Goal: Task Accomplishment & Management: Use online tool/utility

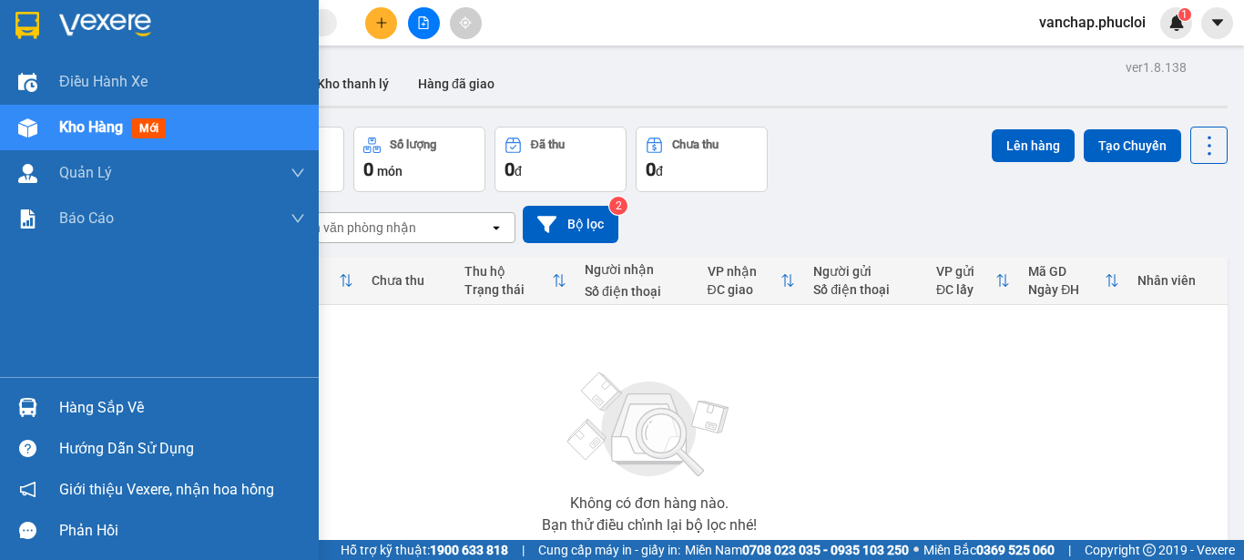
click at [108, 402] on div "Hàng sắp về" at bounding box center [182, 407] width 246 height 27
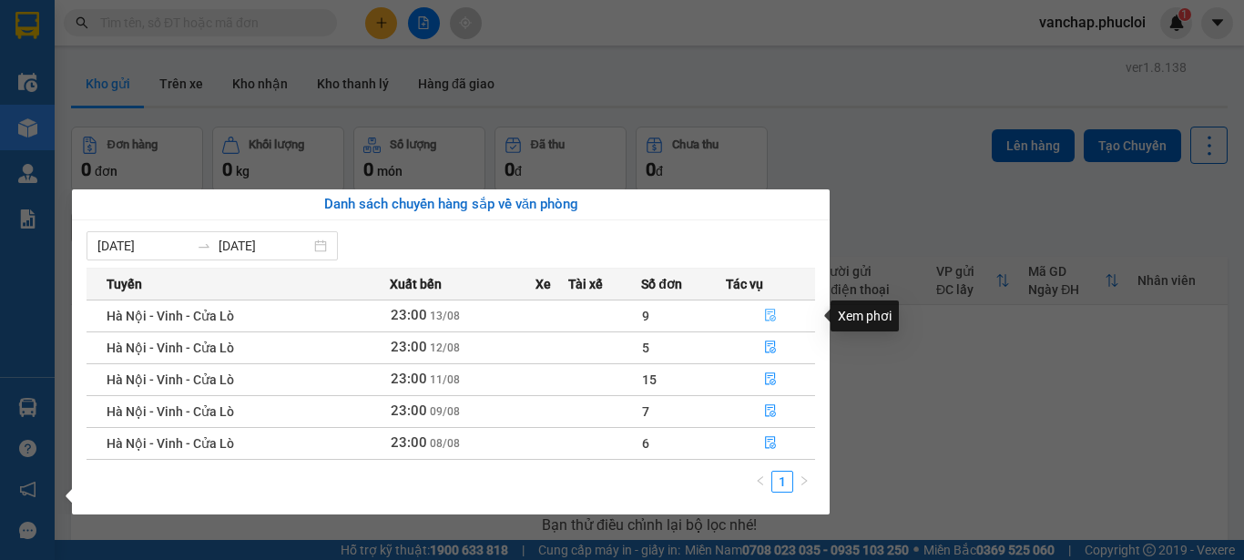
click at [774, 317] on icon "file-done" at bounding box center [770, 315] width 13 height 13
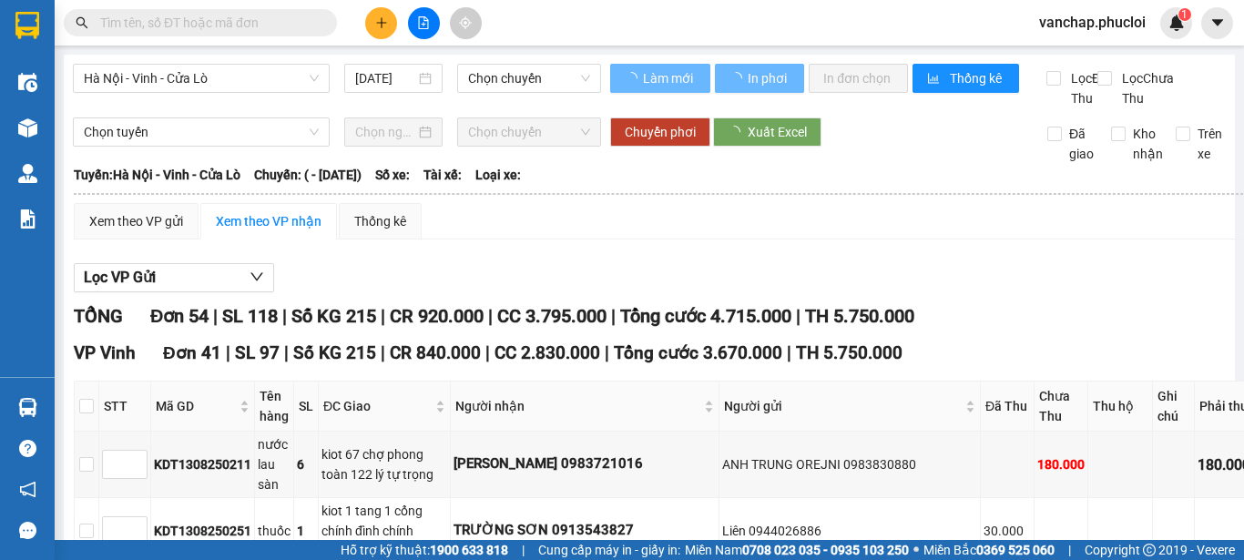
type input "13/08/2025"
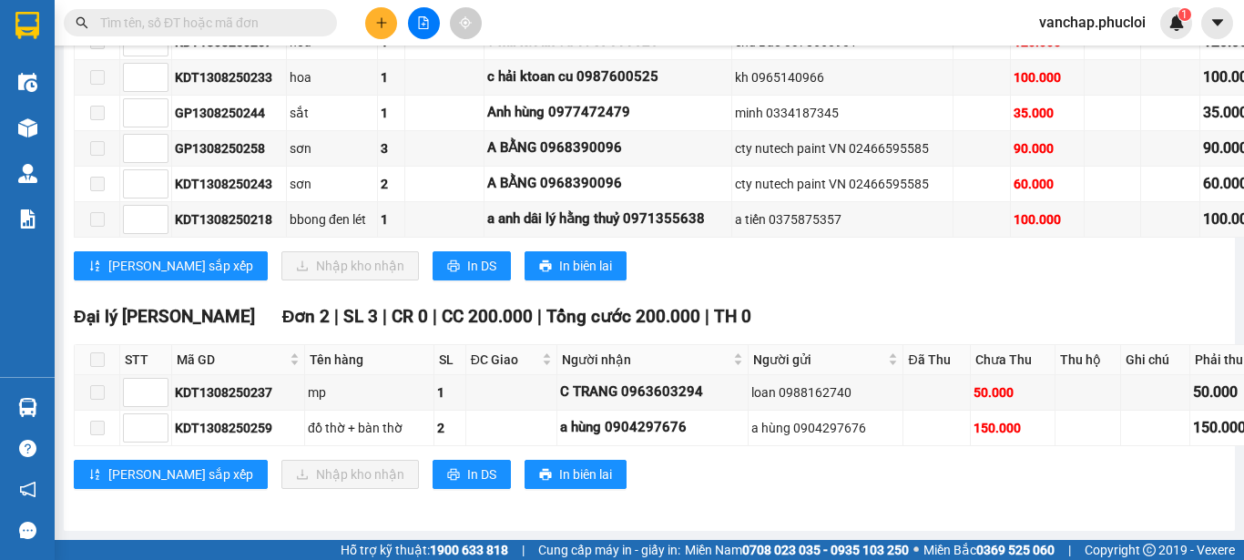
scroll to position [3828, 0]
click at [433, 281] on button "In DS" at bounding box center [472, 265] width 78 height 29
click at [770, 281] on div "Lưu sắp xếp Nhập kho nhận In DS In biên lai" at bounding box center [670, 265] width 1192 height 29
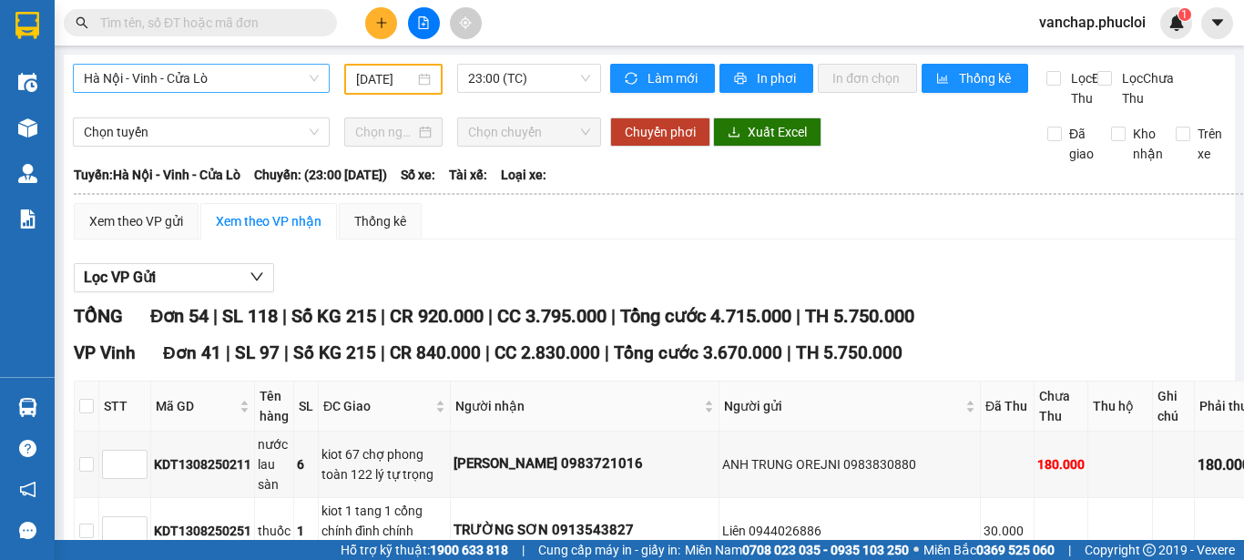
click at [289, 85] on span "Hà Nội - Vinh - Cửa Lò" at bounding box center [201, 78] width 235 height 27
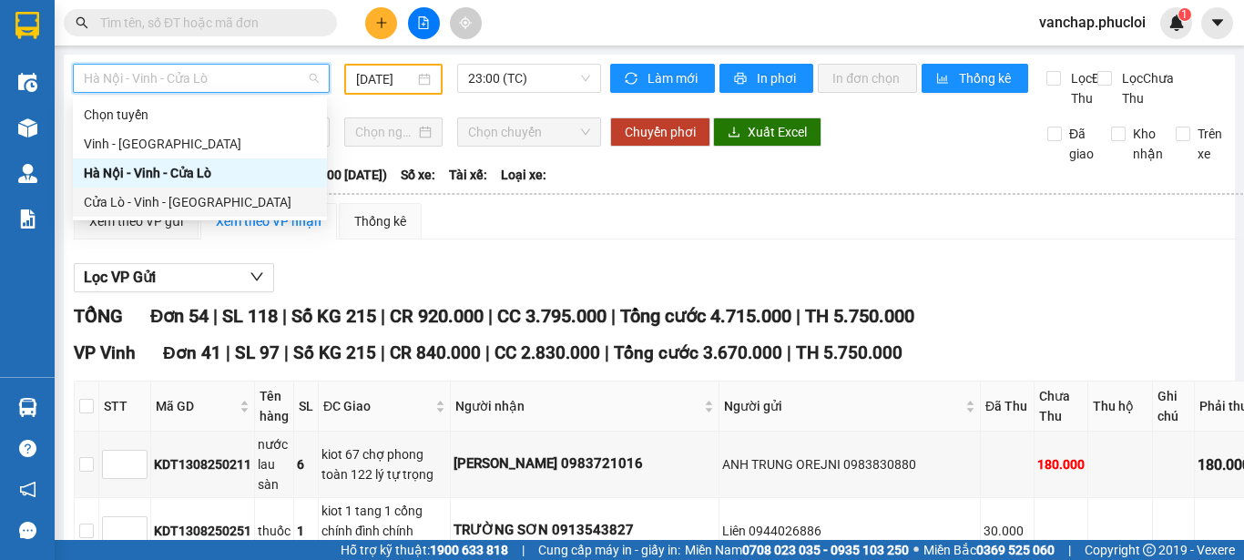
click at [162, 202] on div "Cửa Lò - Vinh - Hà Nội" at bounding box center [200, 202] width 232 height 20
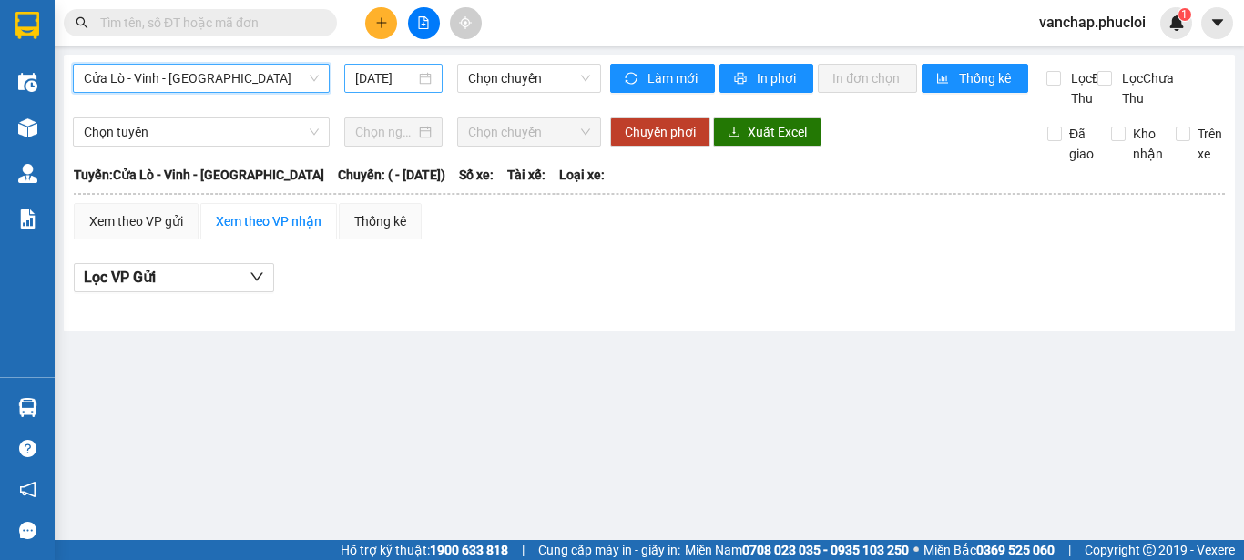
click at [432, 81] on div "14/08/2025" at bounding box center [393, 78] width 77 height 20
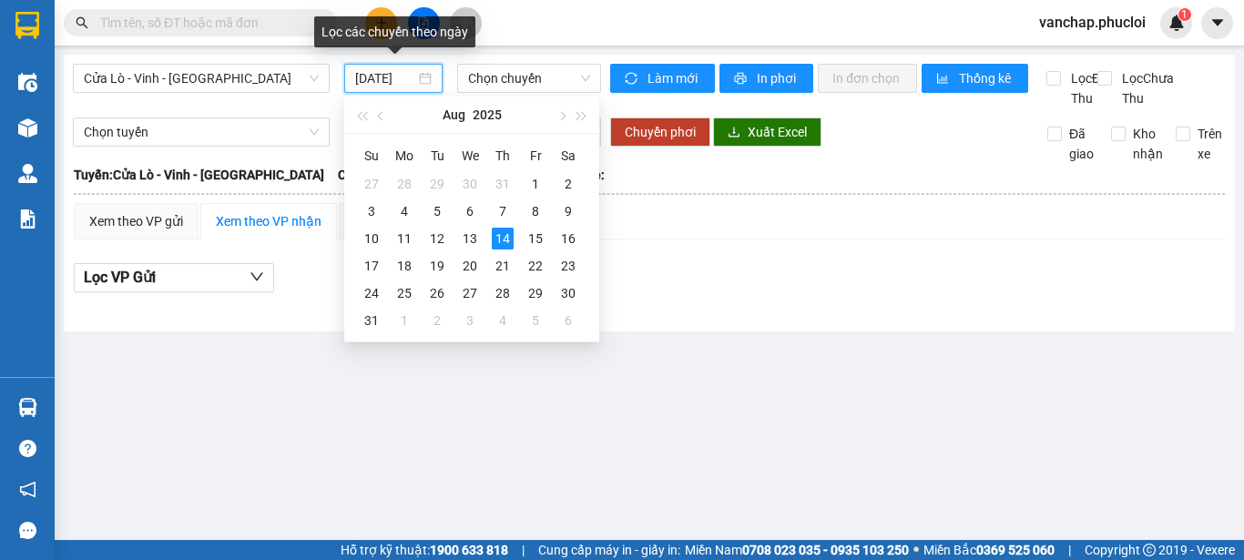
scroll to position [0, 5]
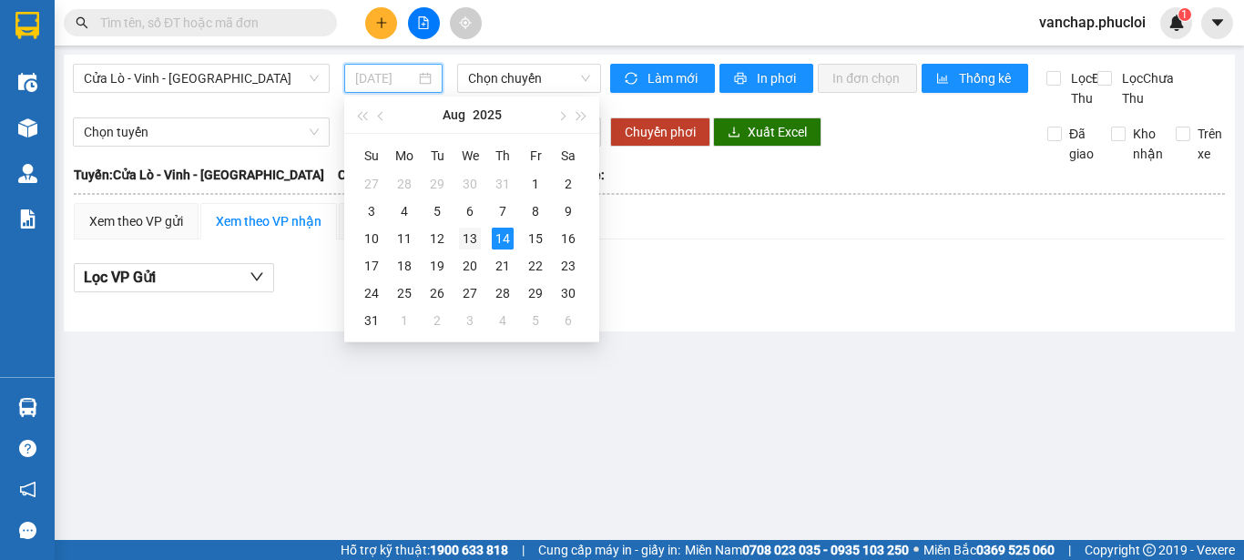
click at [466, 239] on div "13" at bounding box center [470, 239] width 22 height 22
type input "13/08/2025"
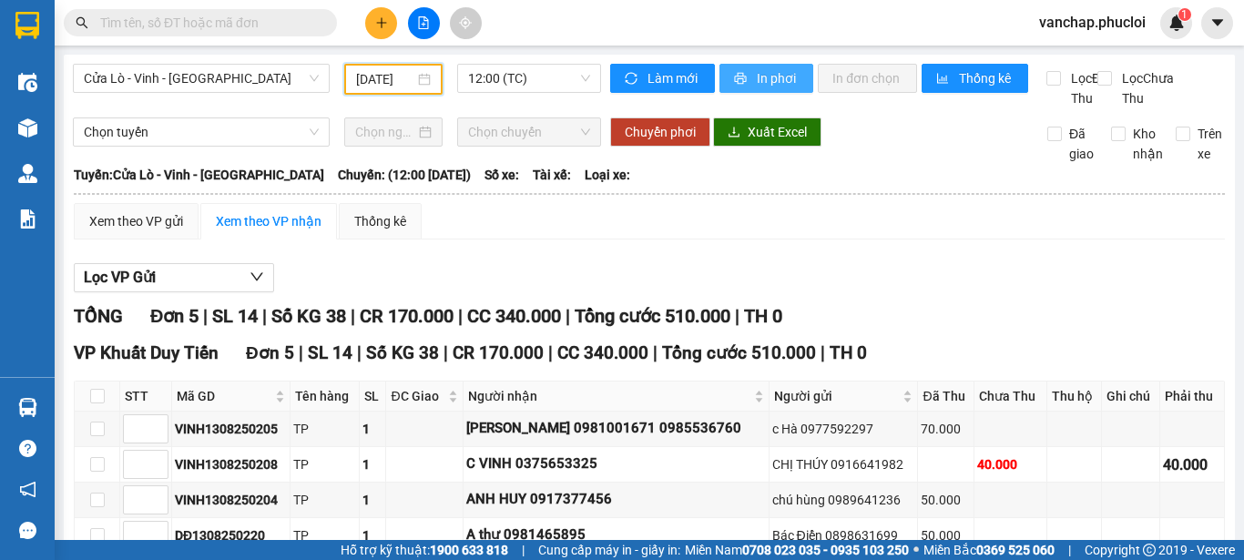
click at [757, 77] on span "In phơi" at bounding box center [778, 78] width 42 height 20
click at [497, 78] on span "12:00 (TC)" at bounding box center [529, 78] width 122 height 27
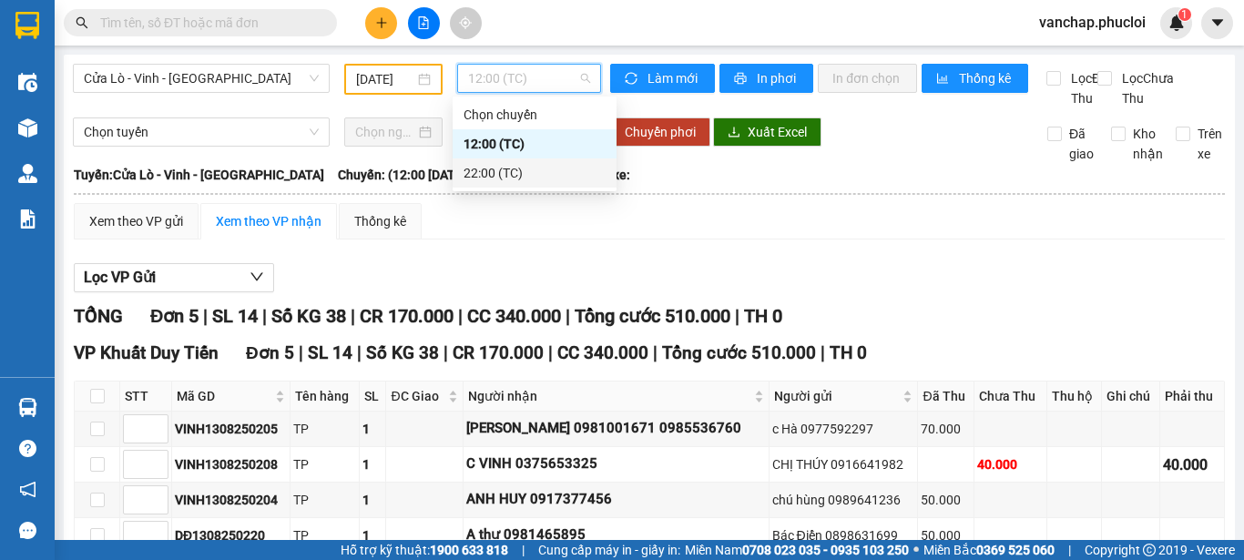
click at [498, 173] on div "22:00 (TC)" at bounding box center [535, 173] width 142 height 20
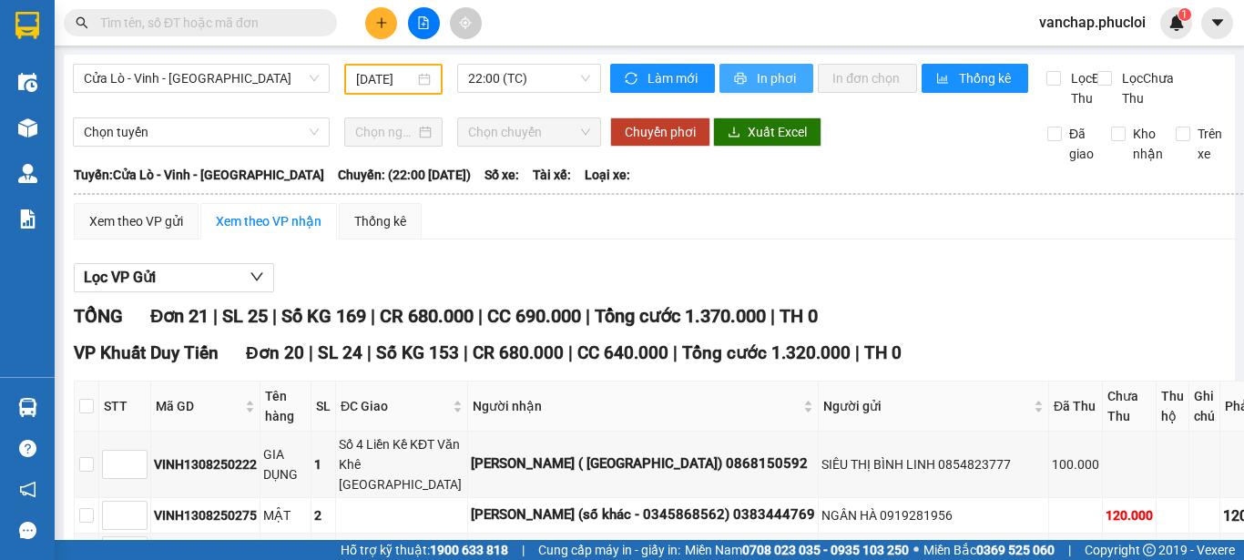
click at [734, 79] on icon "printer" at bounding box center [740, 78] width 13 height 13
click at [492, 85] on span "22:00 (TC)" at bounding box center [529, 78] width 122 height 27
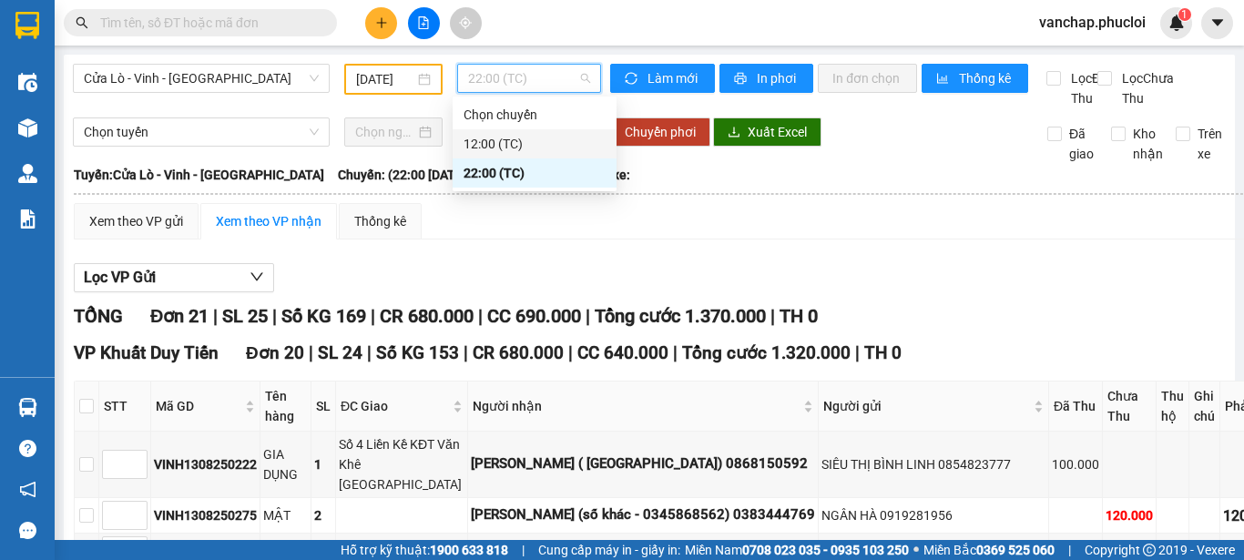
click at [490, 135] on div "12:00 (TC)" at bounding box center [535, 144] width 142 height 20
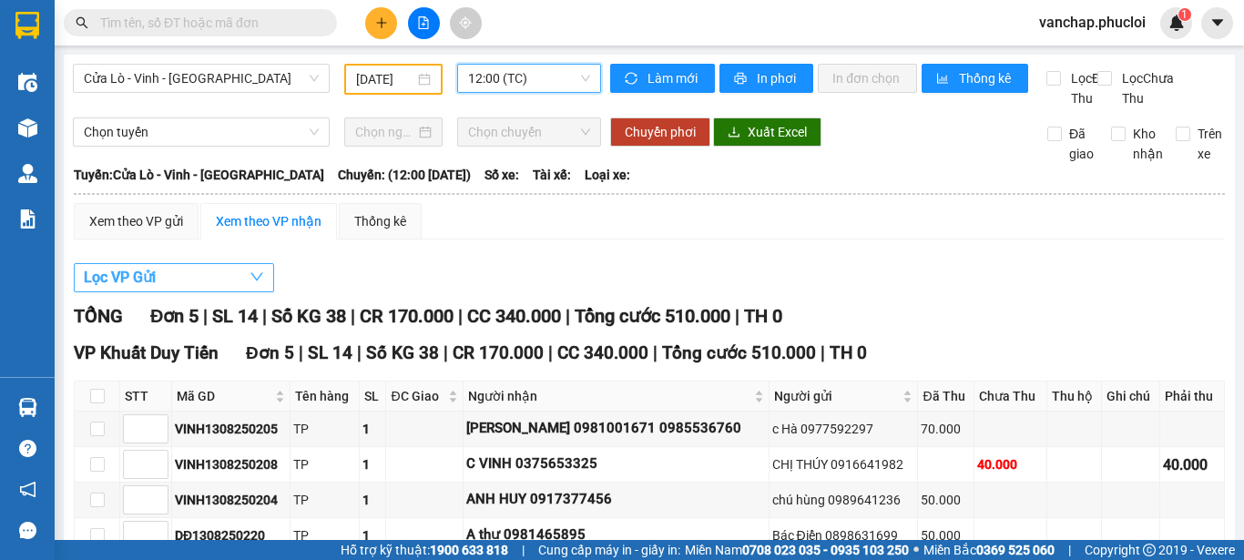
click at [192, 292] on button "Lọc VP Gửi" at bounding box center [174, 277] width 200 height 29
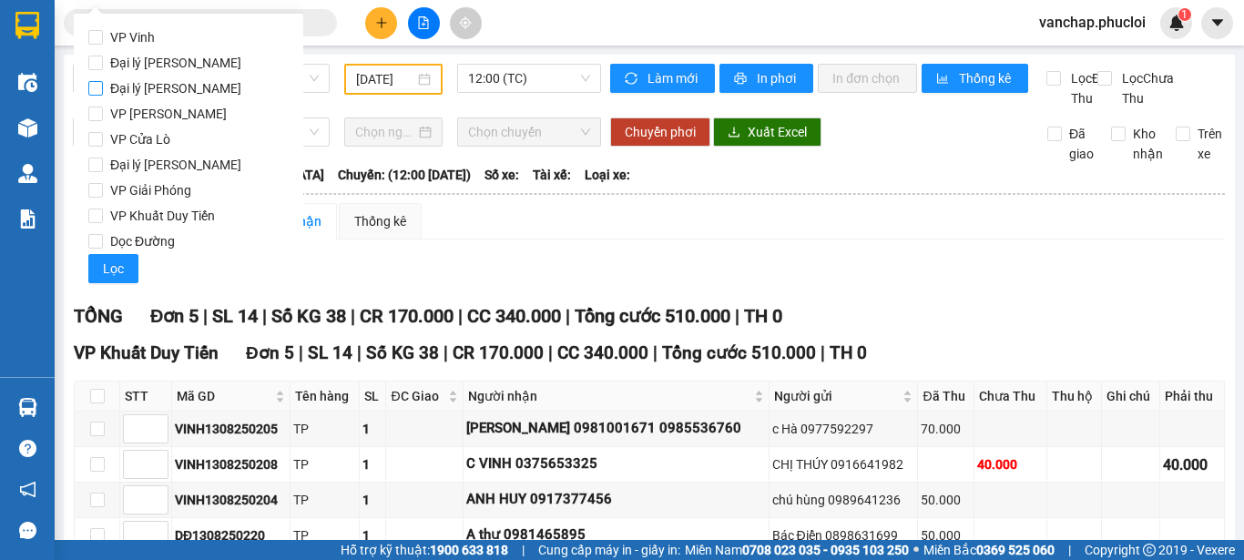
click at [94, 90] on input "Đại lý Nghi Hải" at bounding box center [95, 88] width 15 height 15
checkbox input "true"
click at [128, 263] on button "Lọc" at bounding box center [113, 268] width 50 height 29
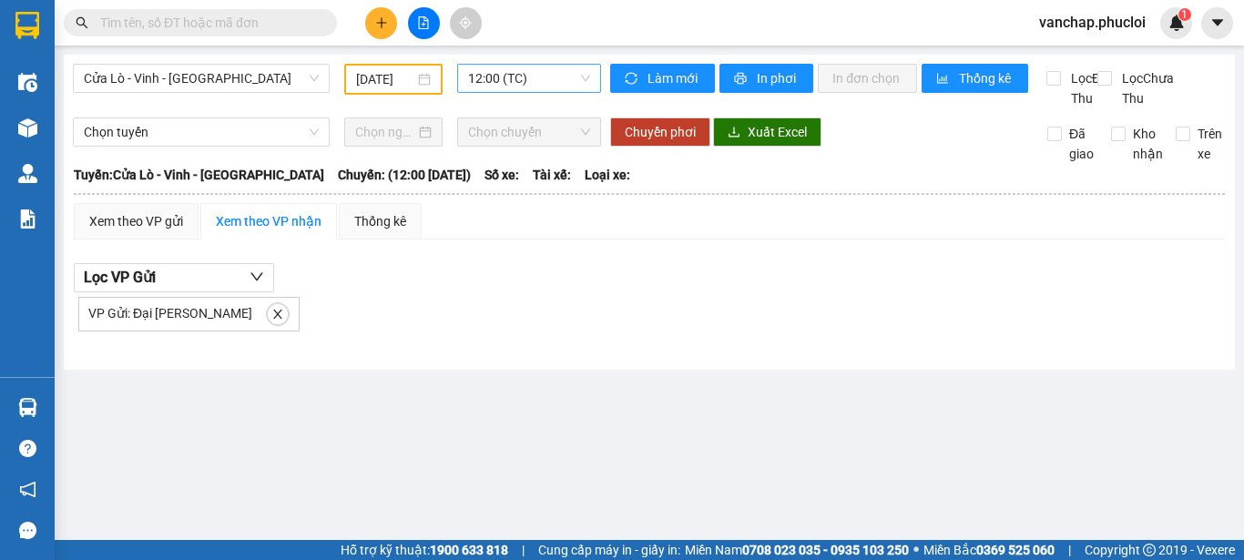
click at [533, 89] on span "12:00 (TC)" at bounding box center [529, 78] width 122 height 27
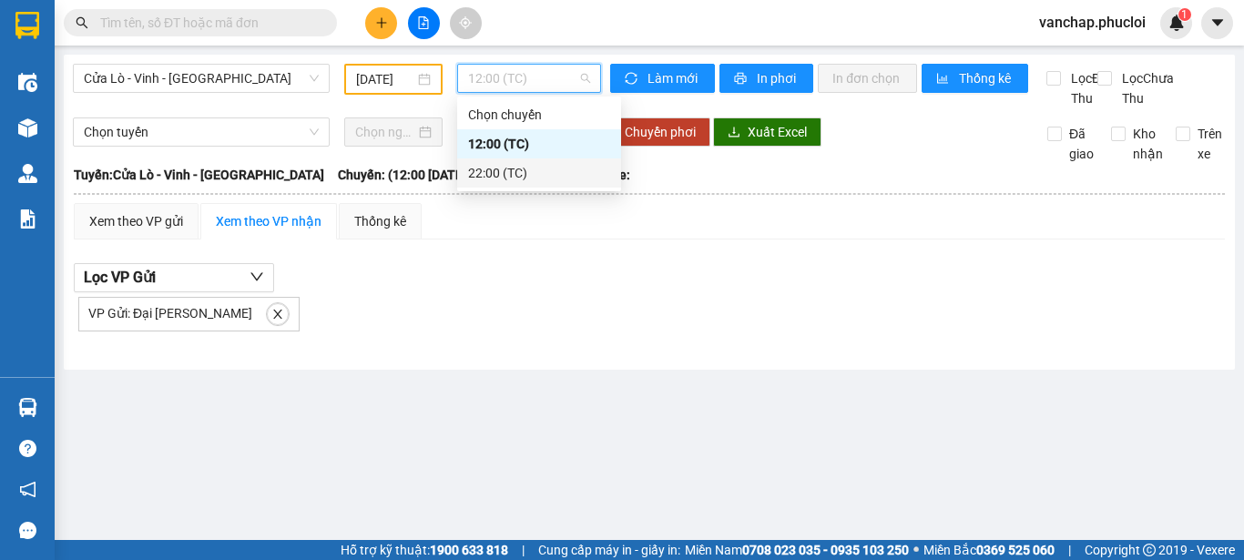
click at [523, 169] on div "22:00 (TC)" at bounding box center [539, 173] width 142 height 20
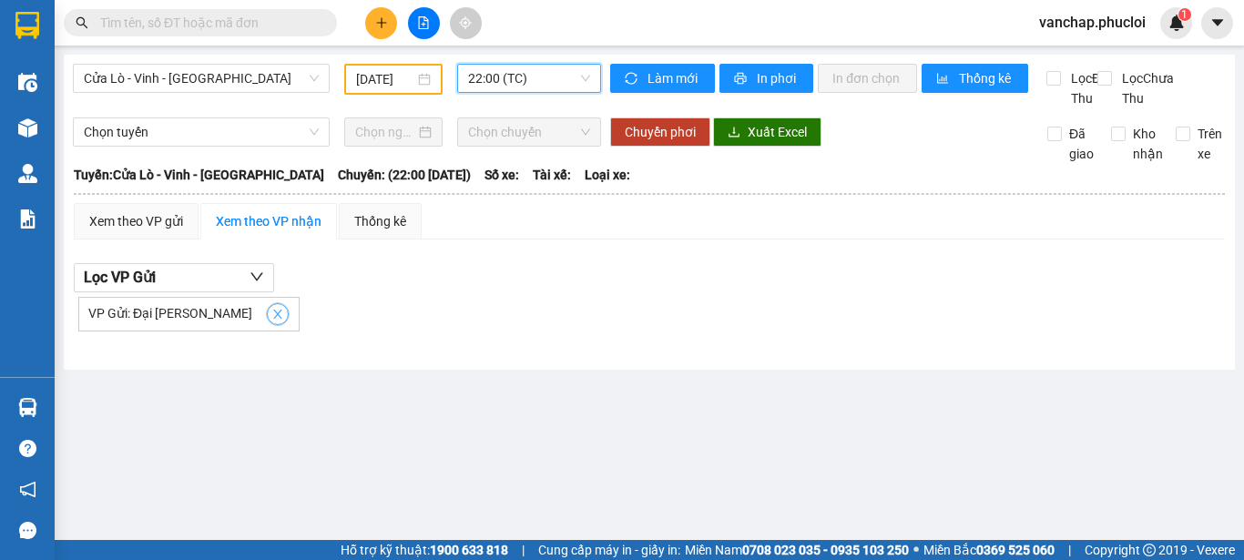
click at [268, 321] on span "close" at bounding box center [278, 314] width 20 height 13
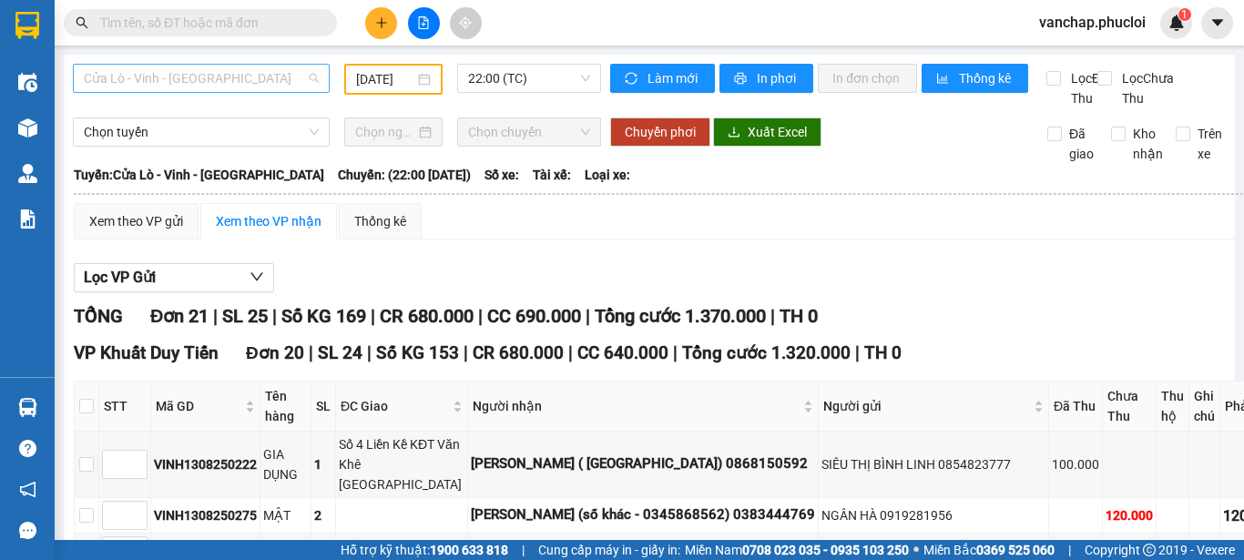
click at [209, 74] on span "Cửa Lò - Vinh - Hà Nội" at bounding box center [201, 78] width 235 height 27
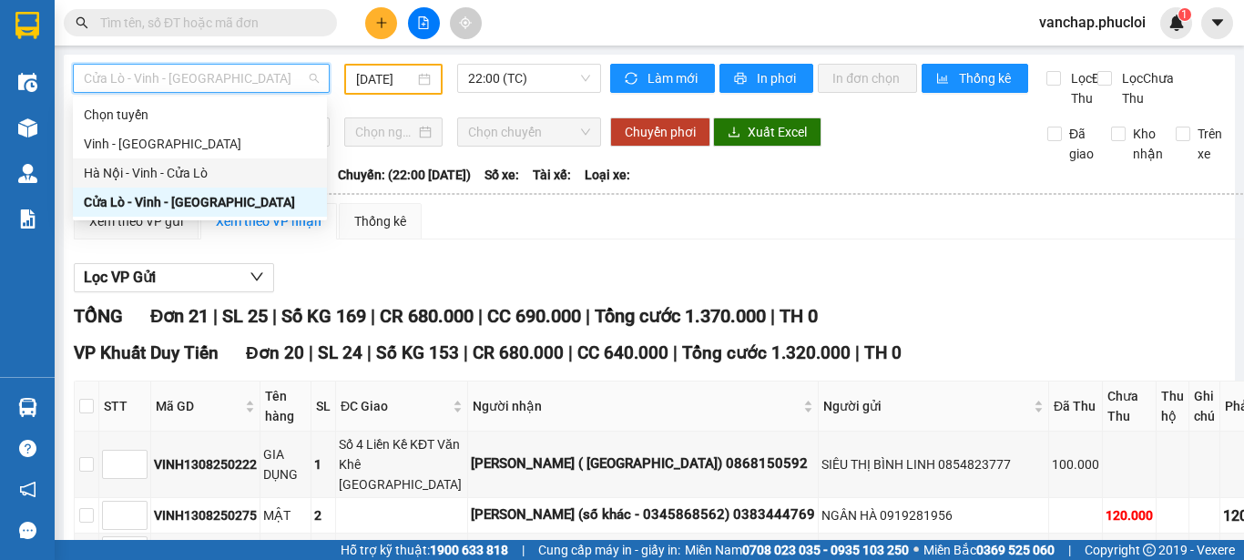
click at [178, 169] on div "Hà Nội - Vinh - Cửa Lò" at bounding box center [200, 173] width 232 height 20
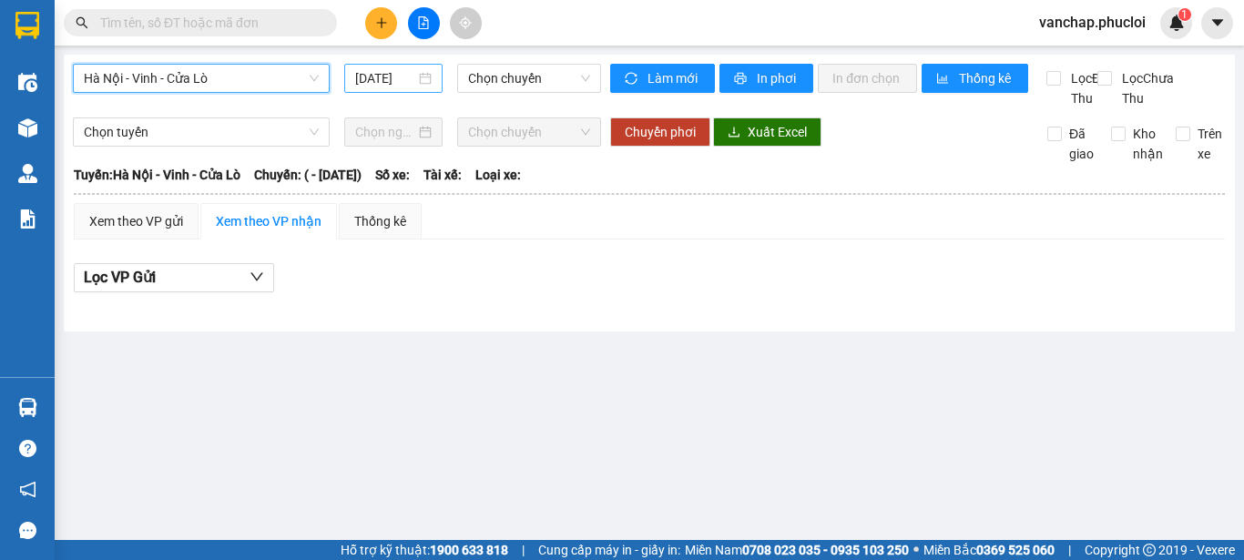
click at [434, 78] on div "14/08/2025" at bounding box center [393, 78] width 98 height 29
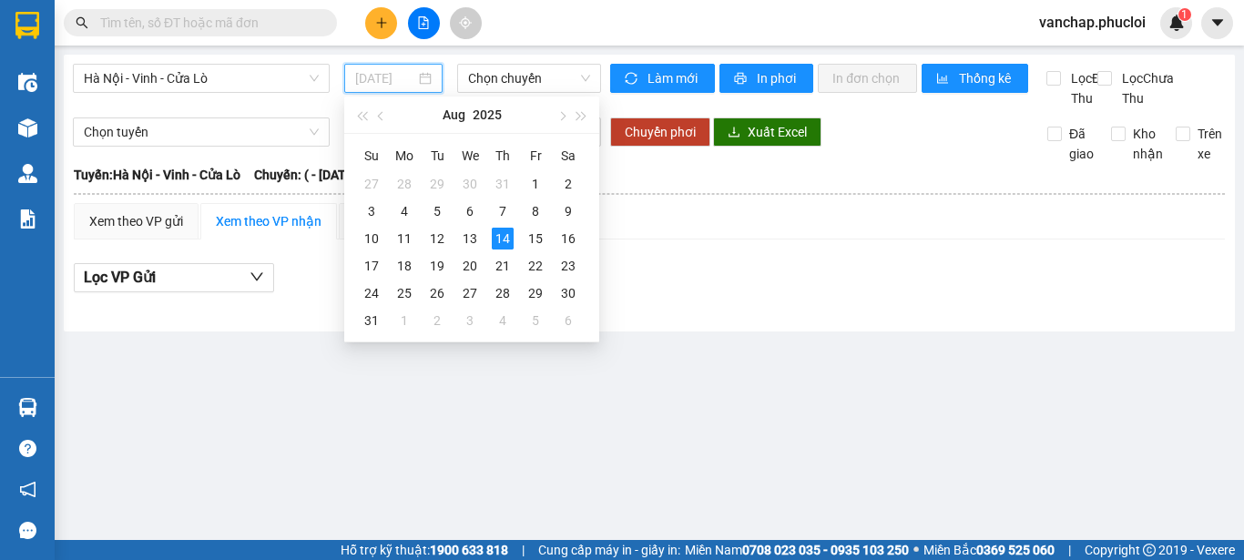
click at [486, 240] on td "14" at bounding box center [502, 238] width 33 height 27
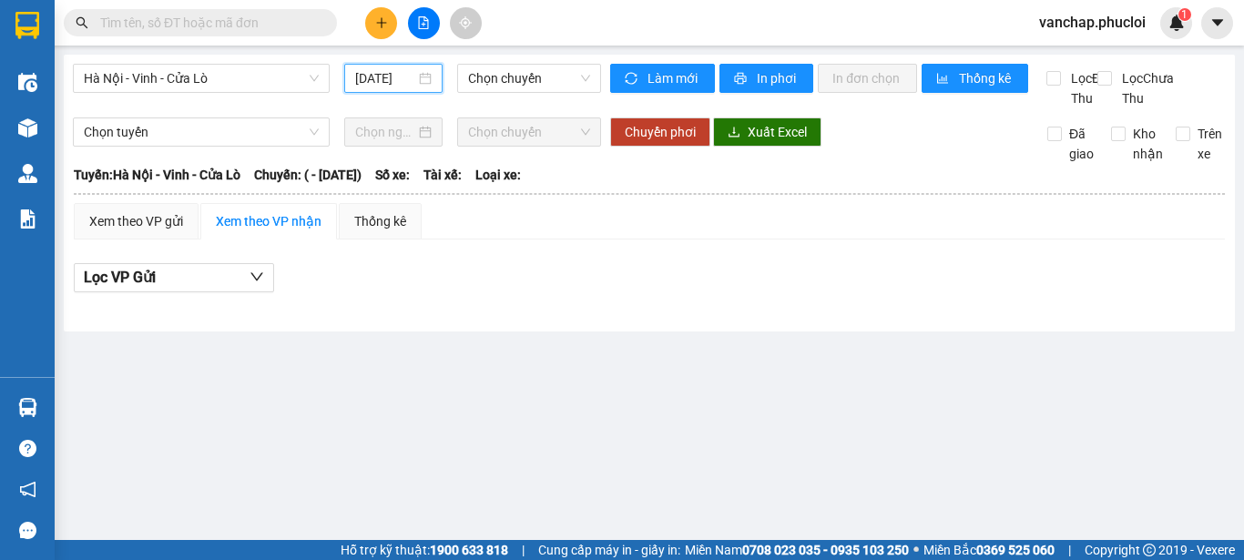
click at [424, 82] on div "14/08/2025" at bounding box center [393, 78] width 77 height 20
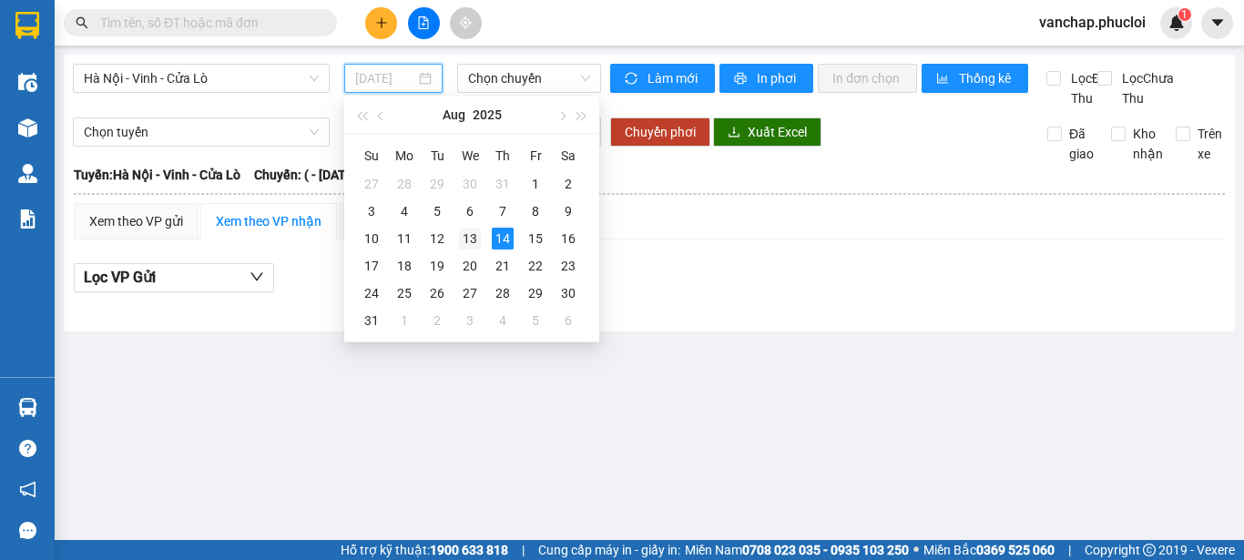
click at [466, 234] on div "13" at bounding box center [470, 239] width 22 height 22
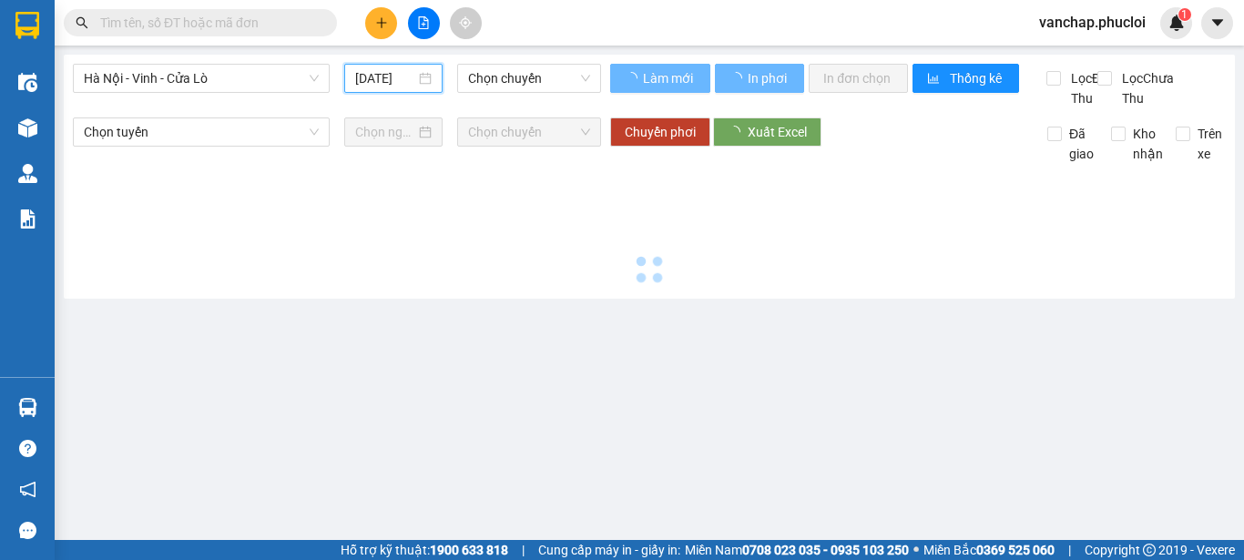
type input "13/08/2025"
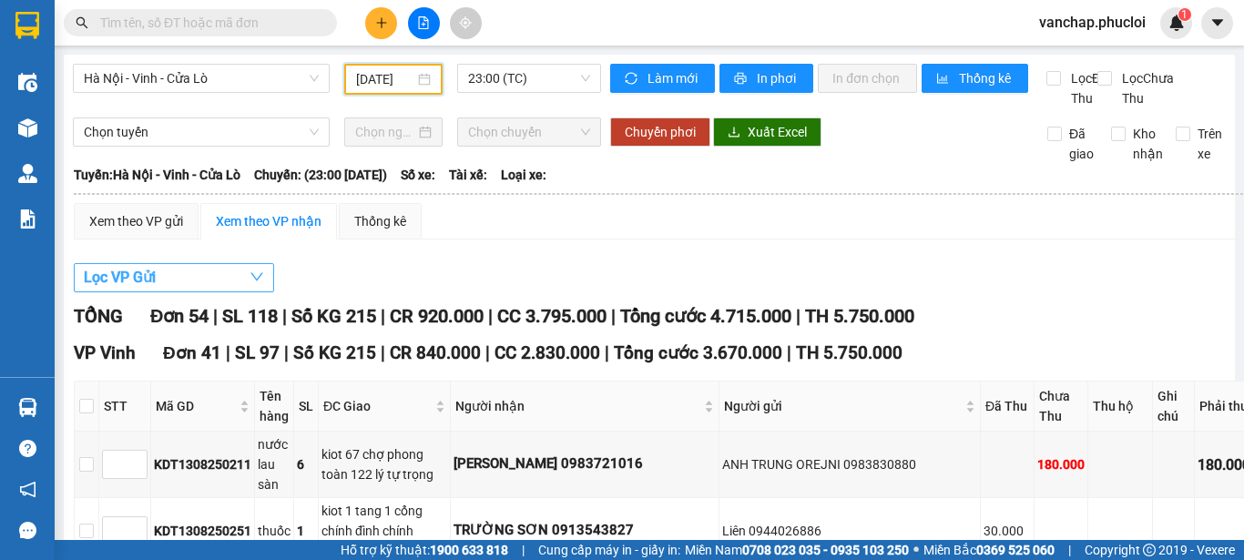
click at [172, 292] on button "Lọc VP Gửi" at bounding box center [174, 277] width 200 height 29
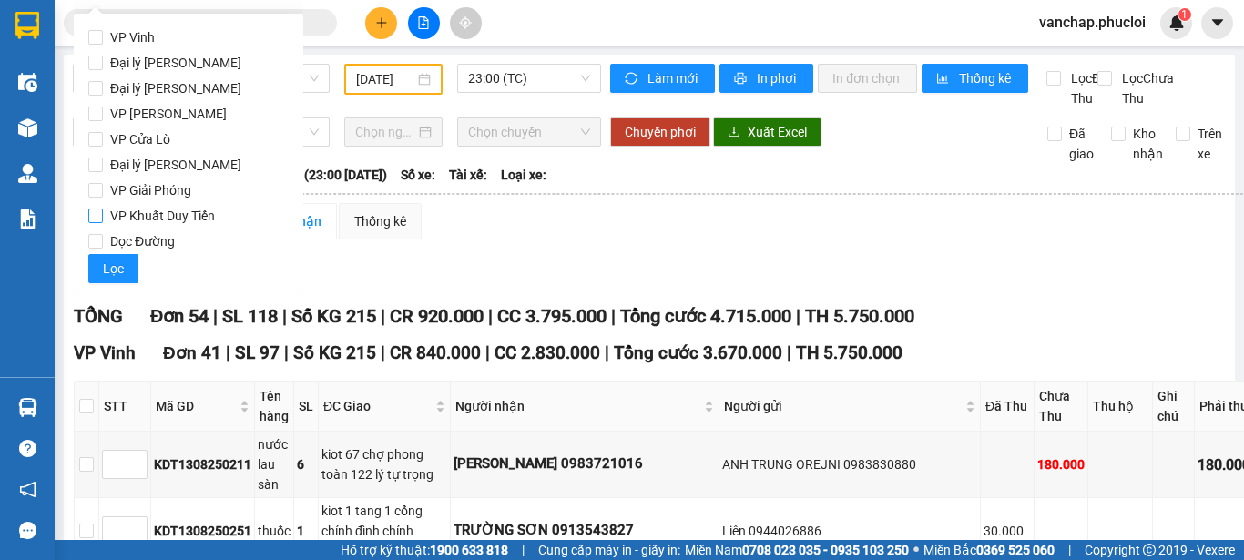
click at [102, 213] on input "VP Khuất Duy Tiến" at bounding box center [95, 216] width 15 height 15
click at [87, 219] on div "VP Vinh Đại lý Quán Hành Đại lý Nghi Hải VP Chu Văn An VP Cửa Lò Đại lý Hoàng M…" at bounding box center [189, 154] width 230 height 281
click at [109, 271] on span "Lọc" at bounding box center [113, 269] width 21 height 20
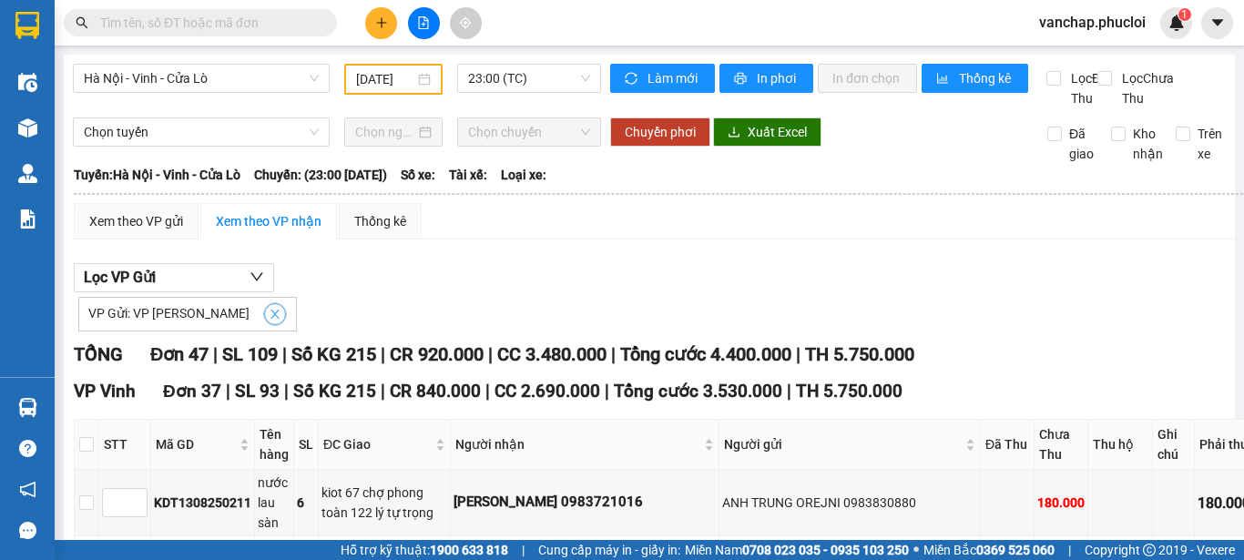
click at [269, 321] on icon "close" at bounding box center [275, 314] width 13 height 13
checkbox input "false"
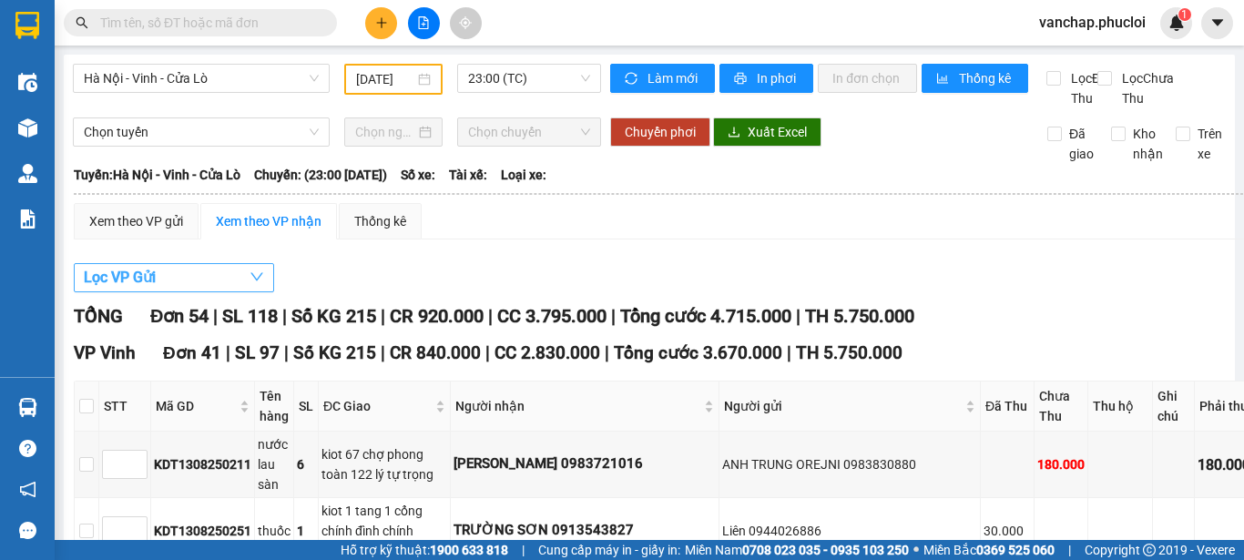
click at [228, 292] on button "Lọc VP Gửi" at bounding box center [174, 277] width 200 height 29
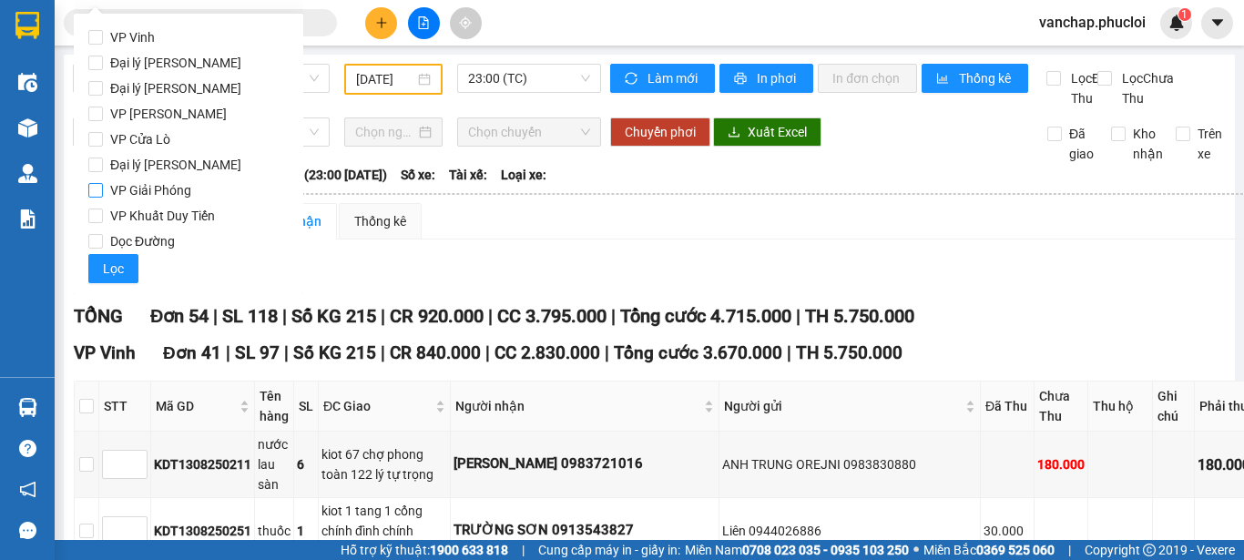
click at [99, 189] on input "VP Giải Phóng" at bounding box center [95, 190] width 15 height 15
checkbox input "true"
click at [109, 269] on span "Lọc" at bounding box center [113, 269] width 21 height 20
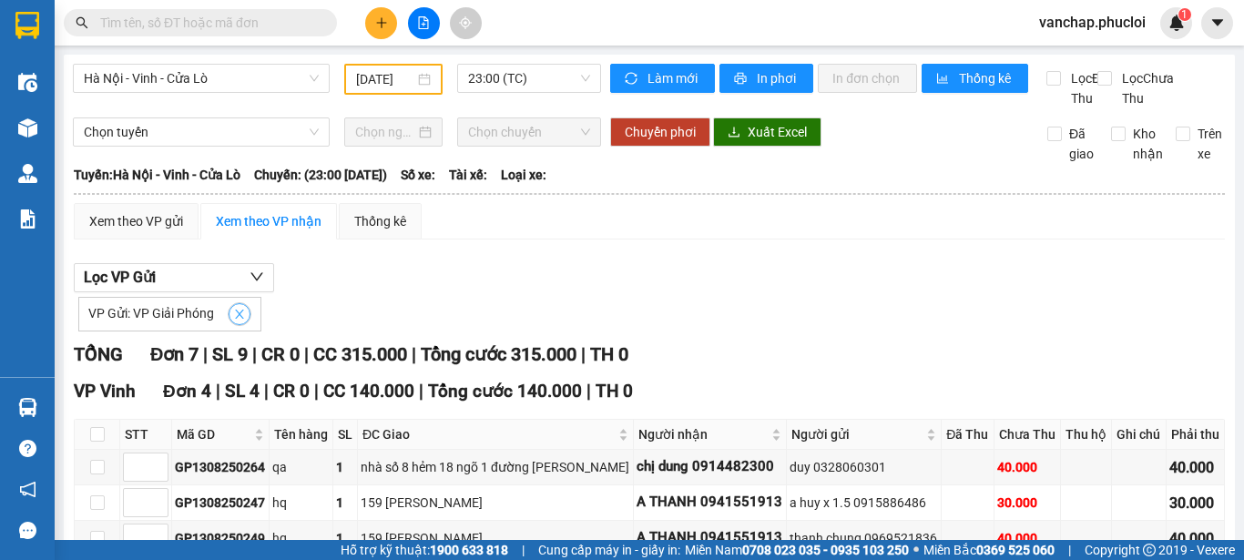
click at [229, 325] on button "button" at bounding box center [240, 314] width 22 height 22
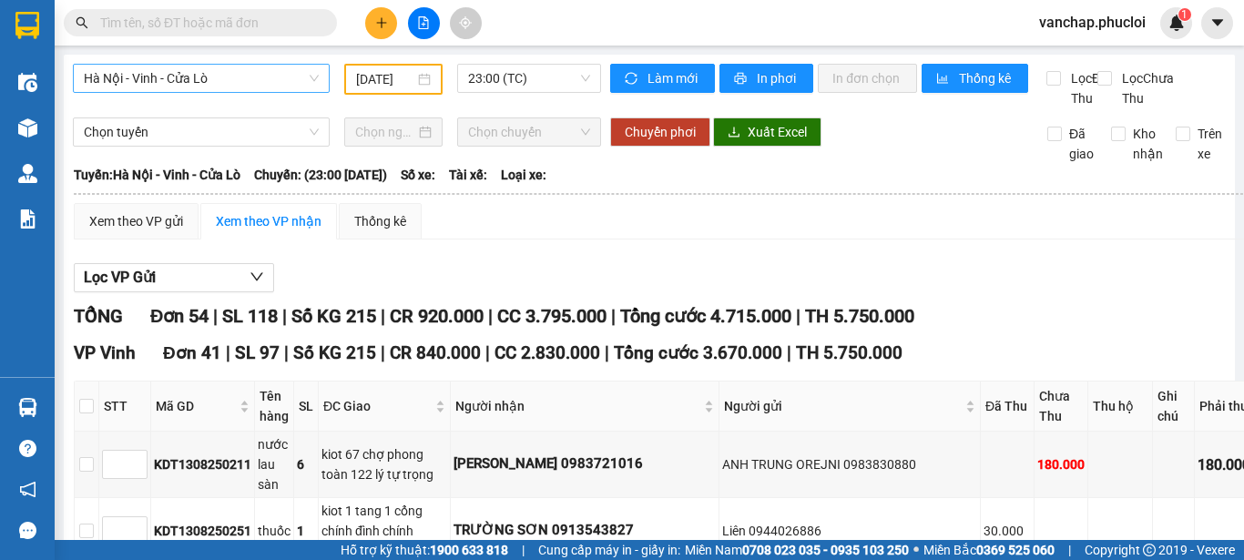
click at [212, 77] on span "Hà Nội - Vinh - Cửa Lò" at bounding box center [201, 78] width 235 height 27
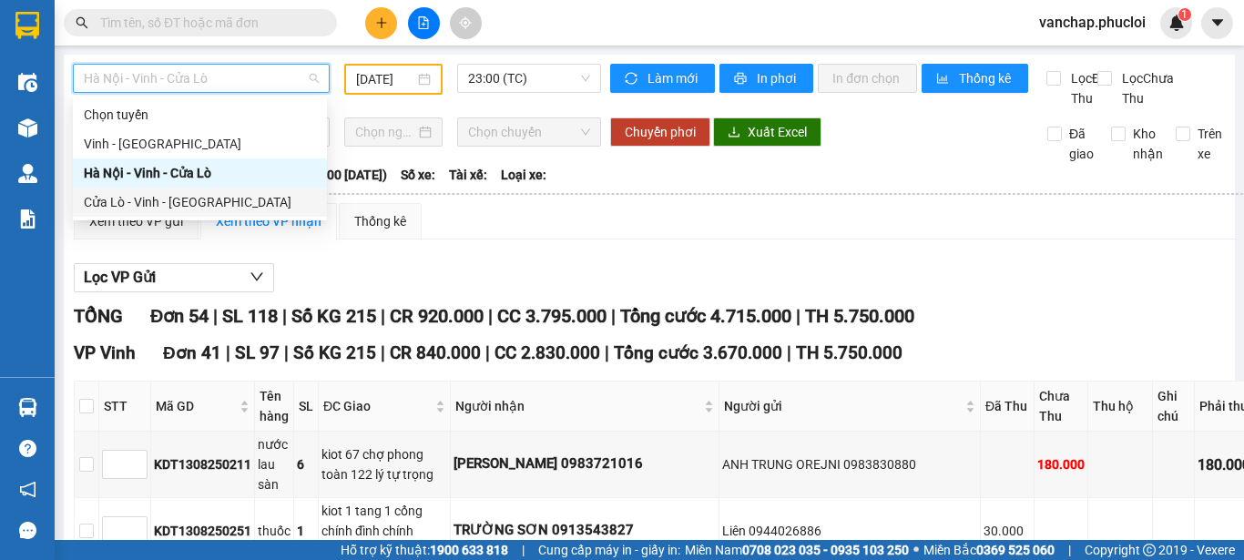
click at [157, 200] on div "Cửa Lò - Vinh - Hà Nội" at bounding box center [200, 202] width 232 height 20
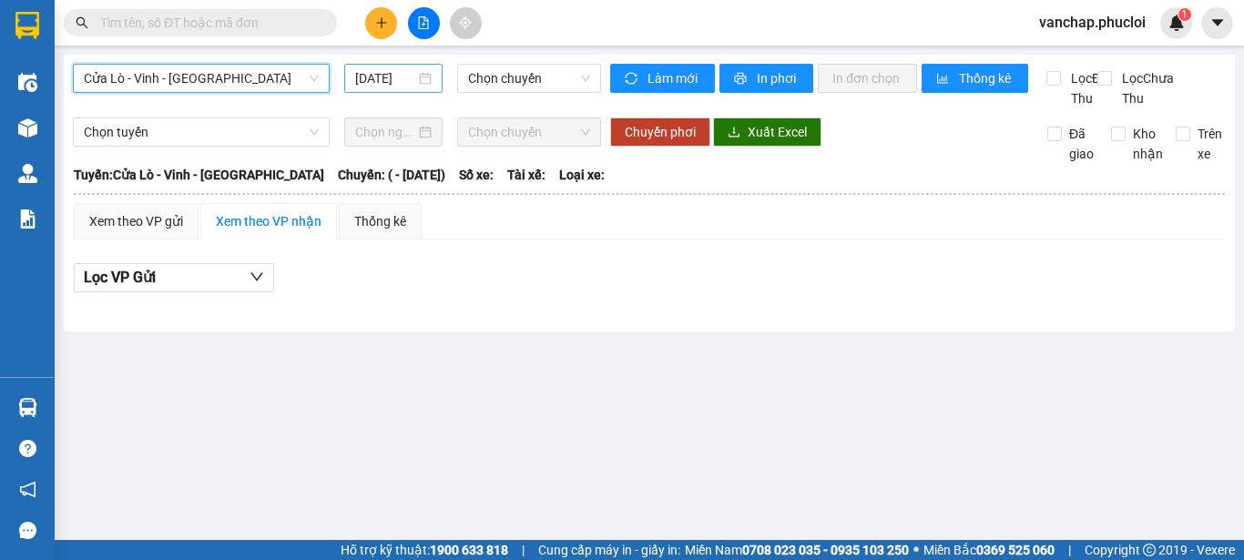
click at [424, 77] on div "14/08/2025" at bounding box center [393, 78] width 77 height 20
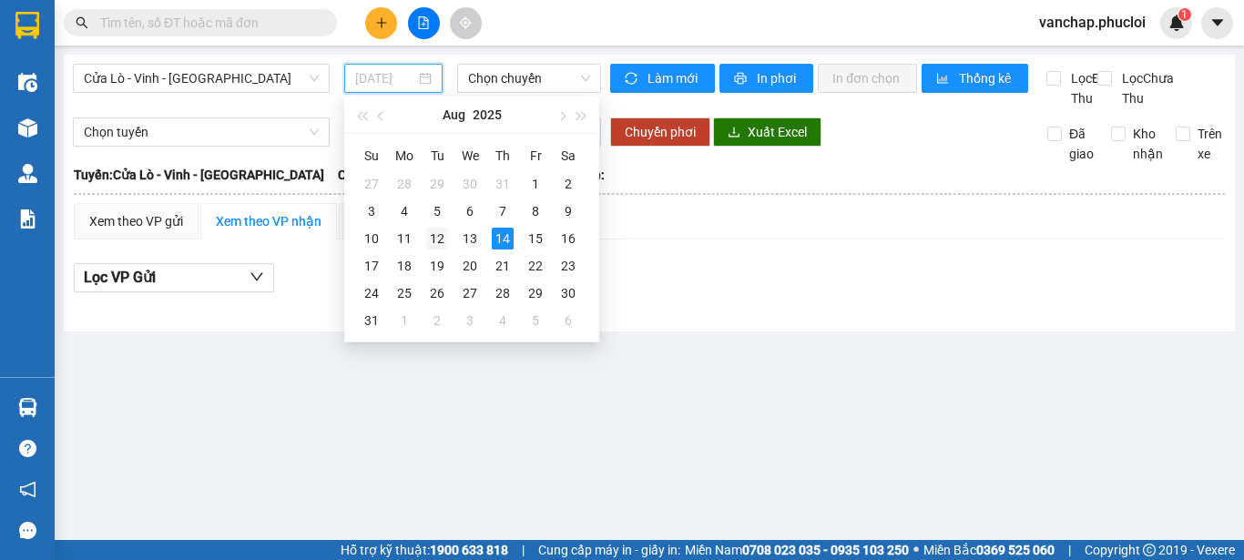
click at [426, 239] on div "12" at bounding box center [437, 239] width 22 height 22
type input "12/08/2025"
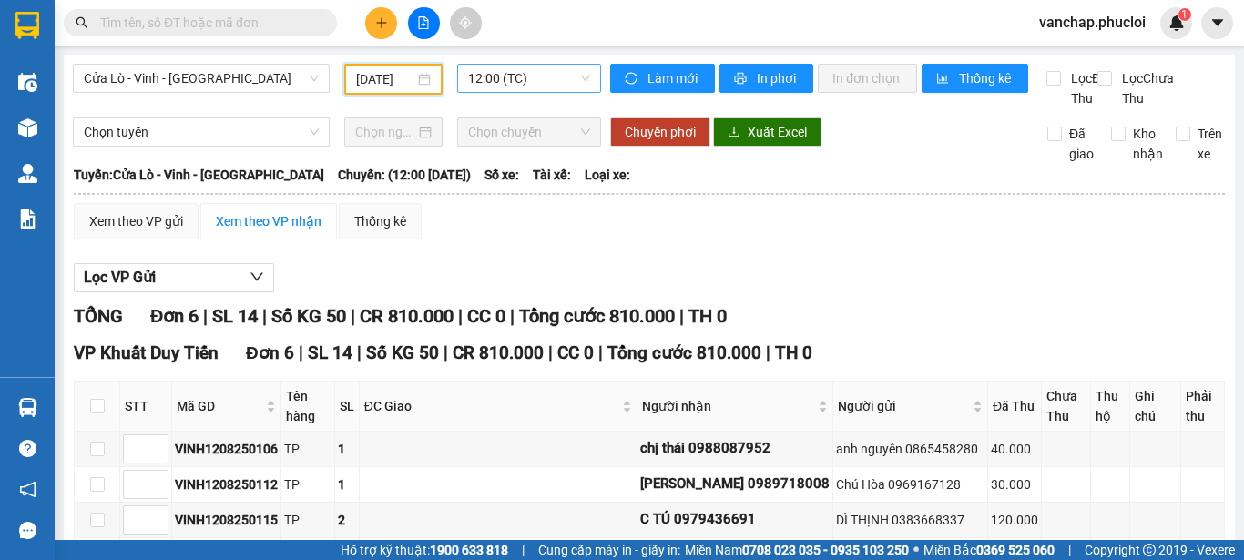
click at [505, 71] on span "12:00 (TC)" at bounding box center [529, 78] width 122 height 27
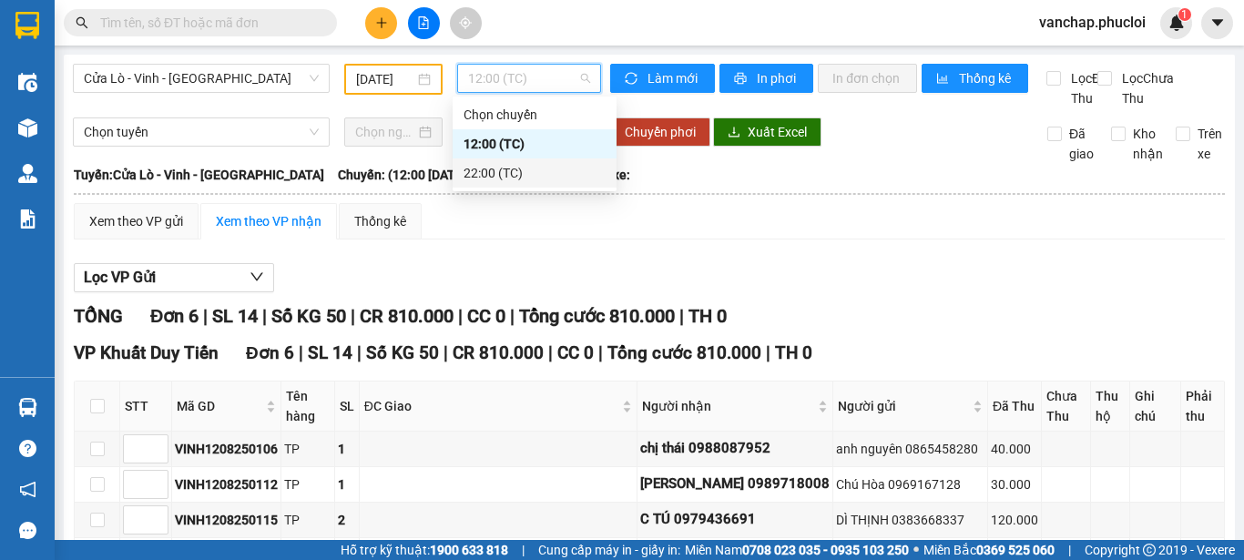
click at [497, 168] on div "22:00 (TC)" at bounding box center [535, 173] width 142 height 20
